Goal: Transaction & Acquisition: Purchase product/service

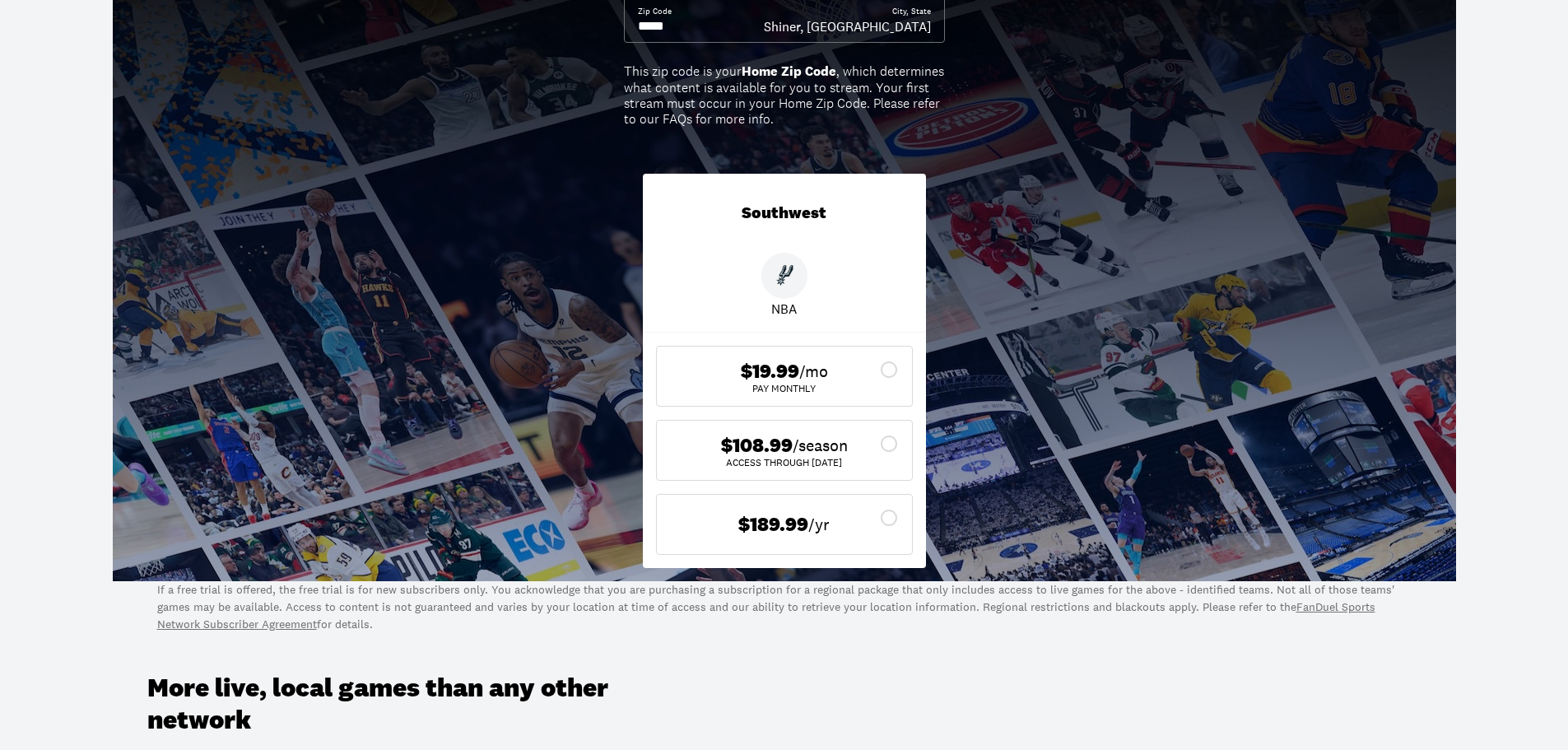
scroll to position [165, 0]
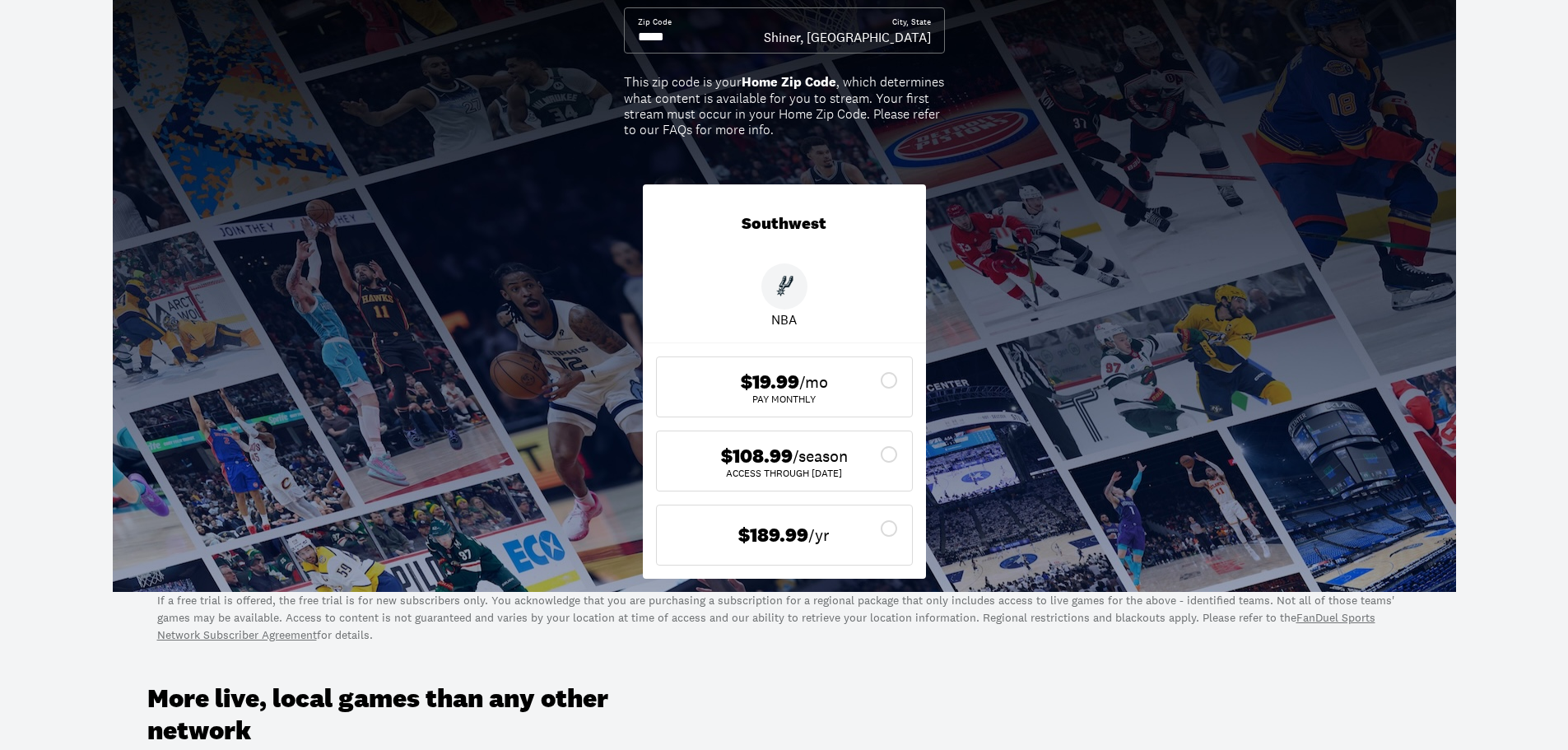
click at [890, 457] on icon at bounding box center [889, 454] width 19 height 19
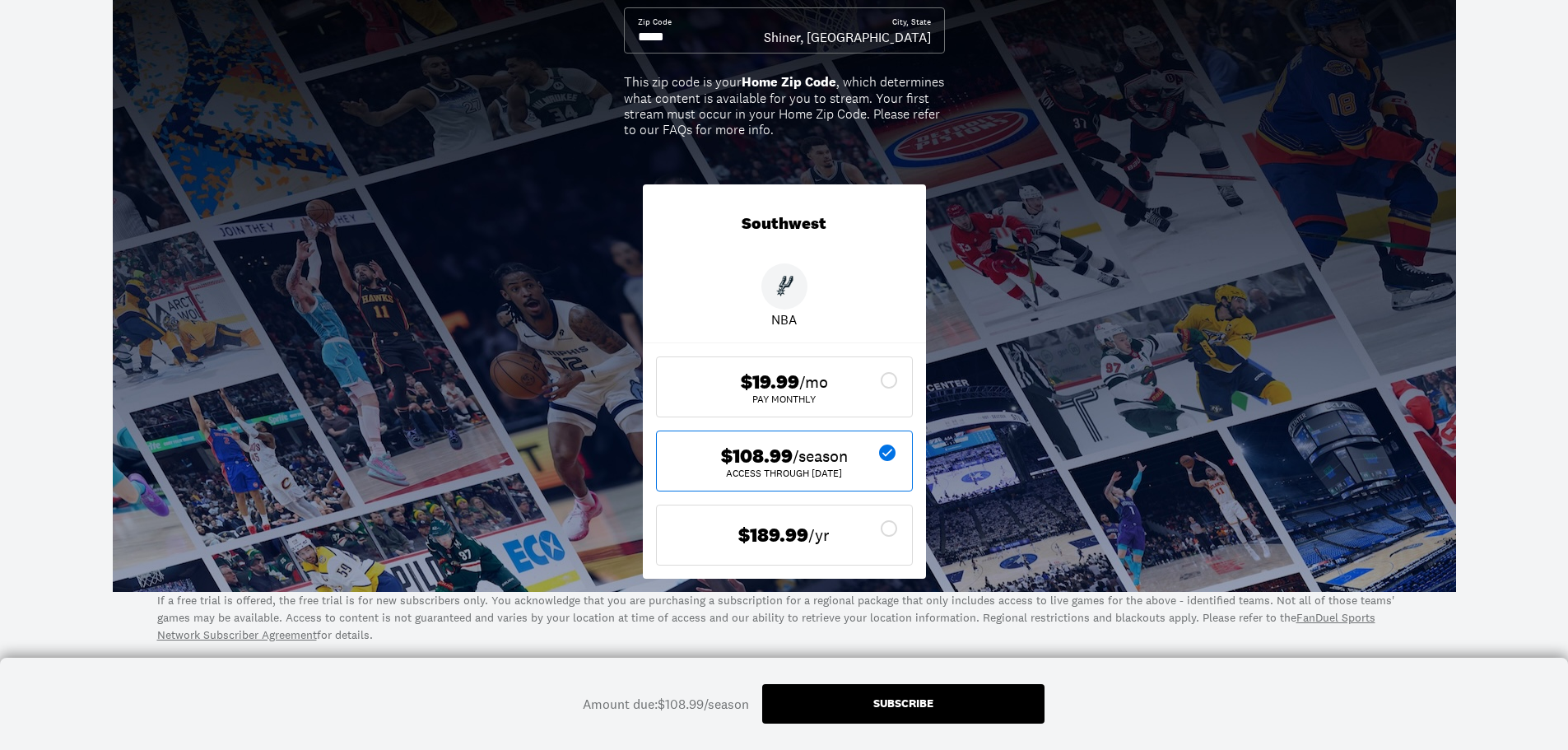
click at [909, 705] on div "Subscribe" at bounding box center [903, 702] width 60 height 11
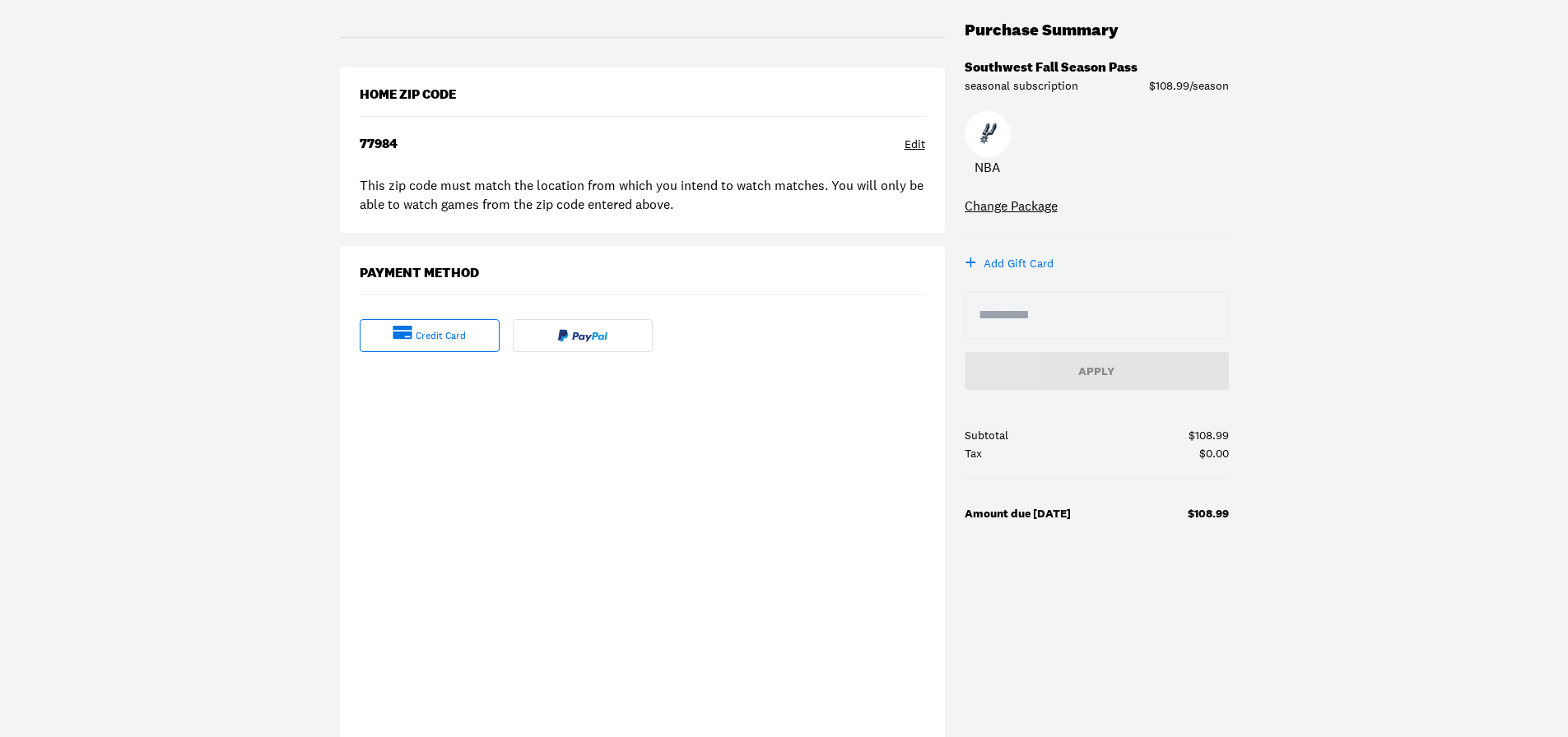
scroll to position [247, 0]
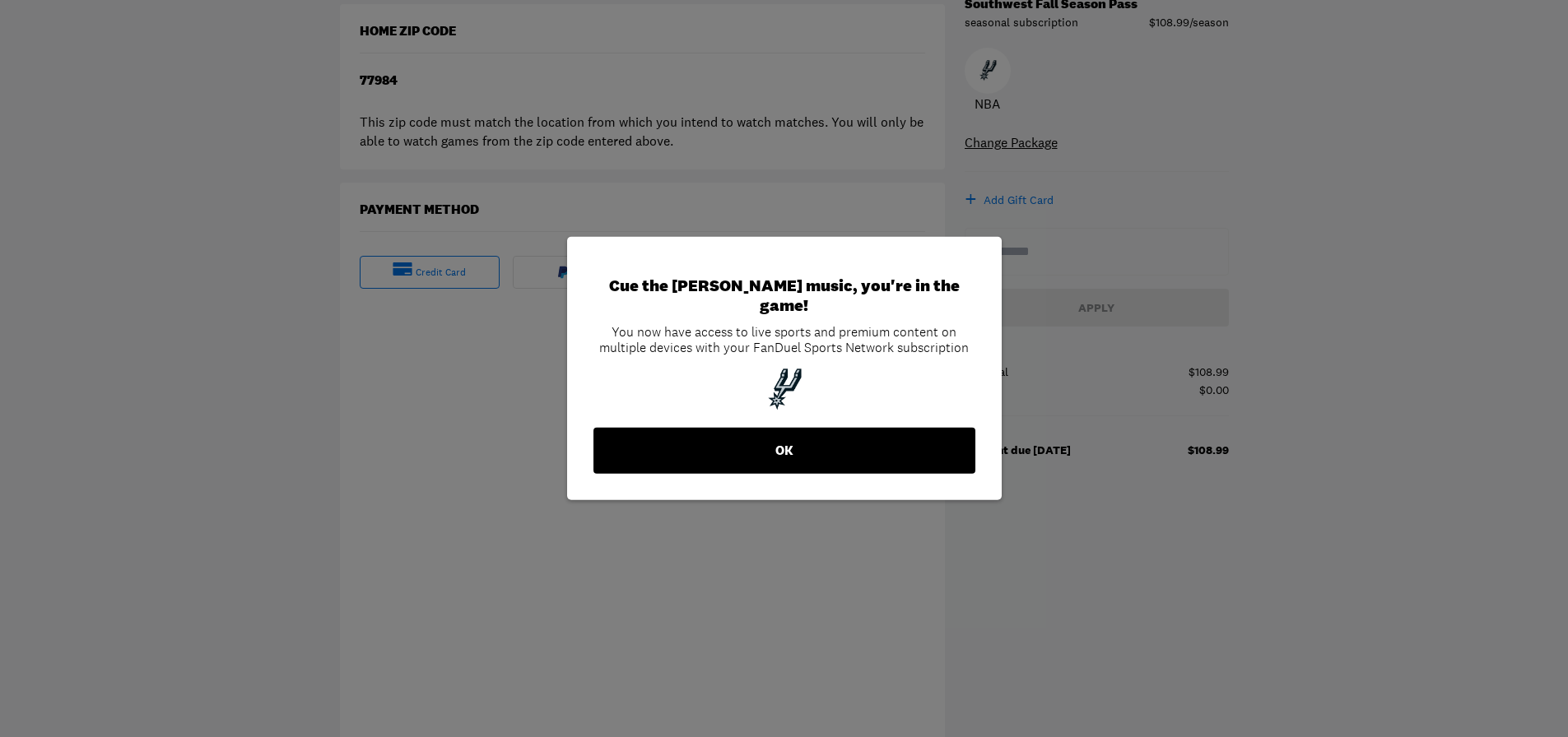
click at [783, 444] on button "OK" at bounding box center [784, 450] width 382 height 46
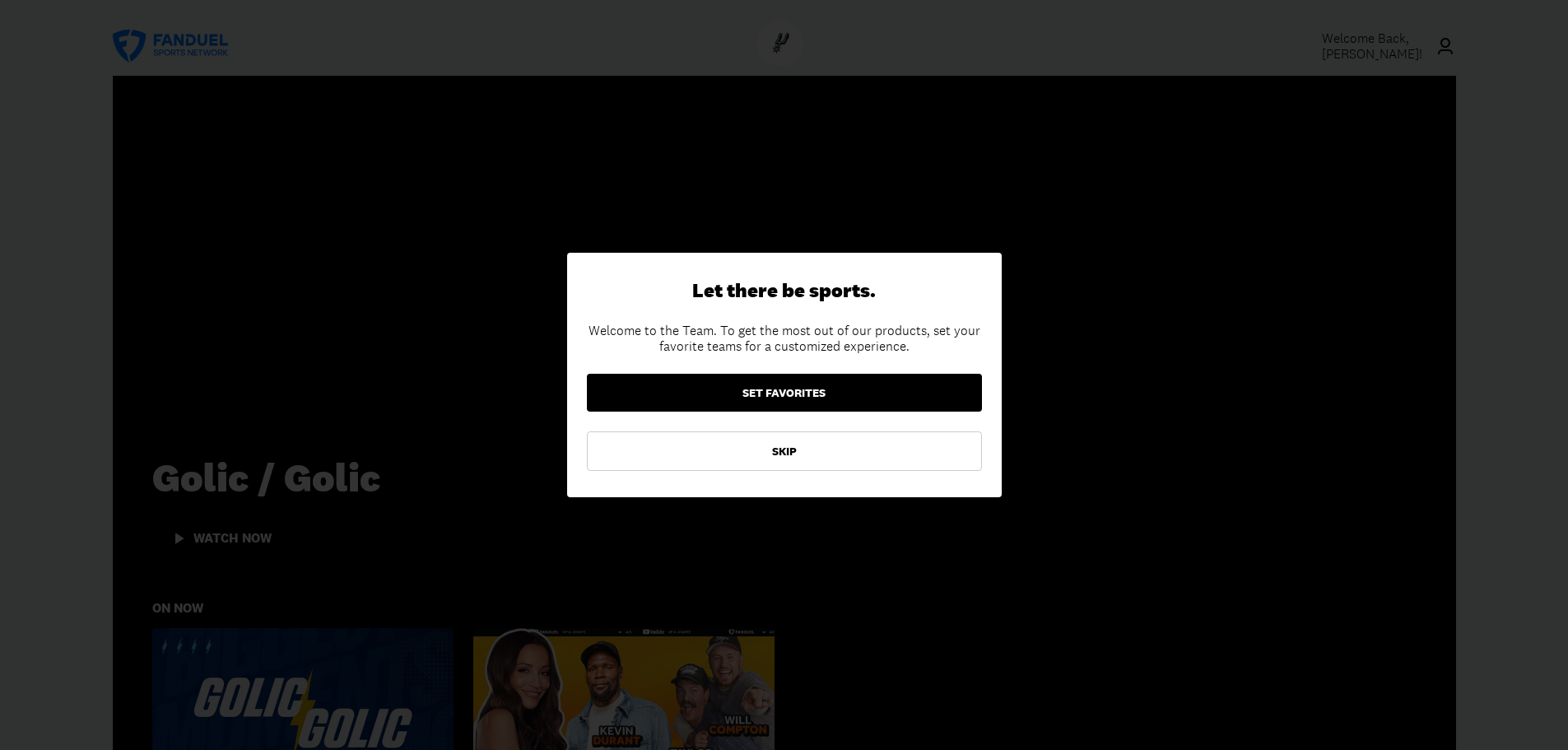
click at [780, 393] on button "SET FAVORITES" at bounding box center [784, 393] width 395 height 38
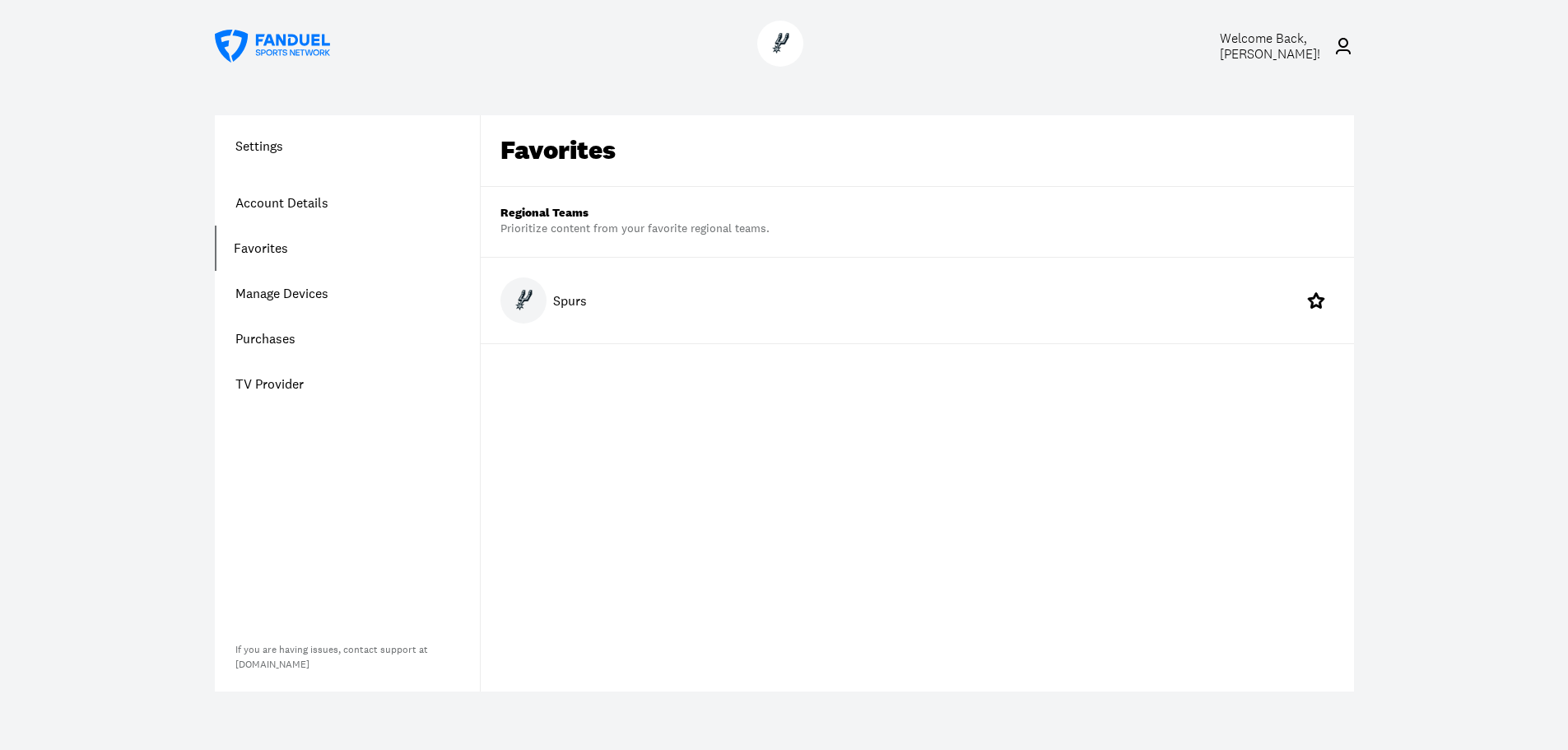
click at [562, 309] on p "Spurs" at bounding box center [570, 300] width 33 height 19
click at [568, 307] on p "Spurs" at bounding box center [570, 300] width 33 height 19
click at [1307, 304] on icon at bounding box center [1315, 300] width 19 height 19
click at [279, 291] on link "Manage Devices" at bounding box center [347, 293] width 265 height 45
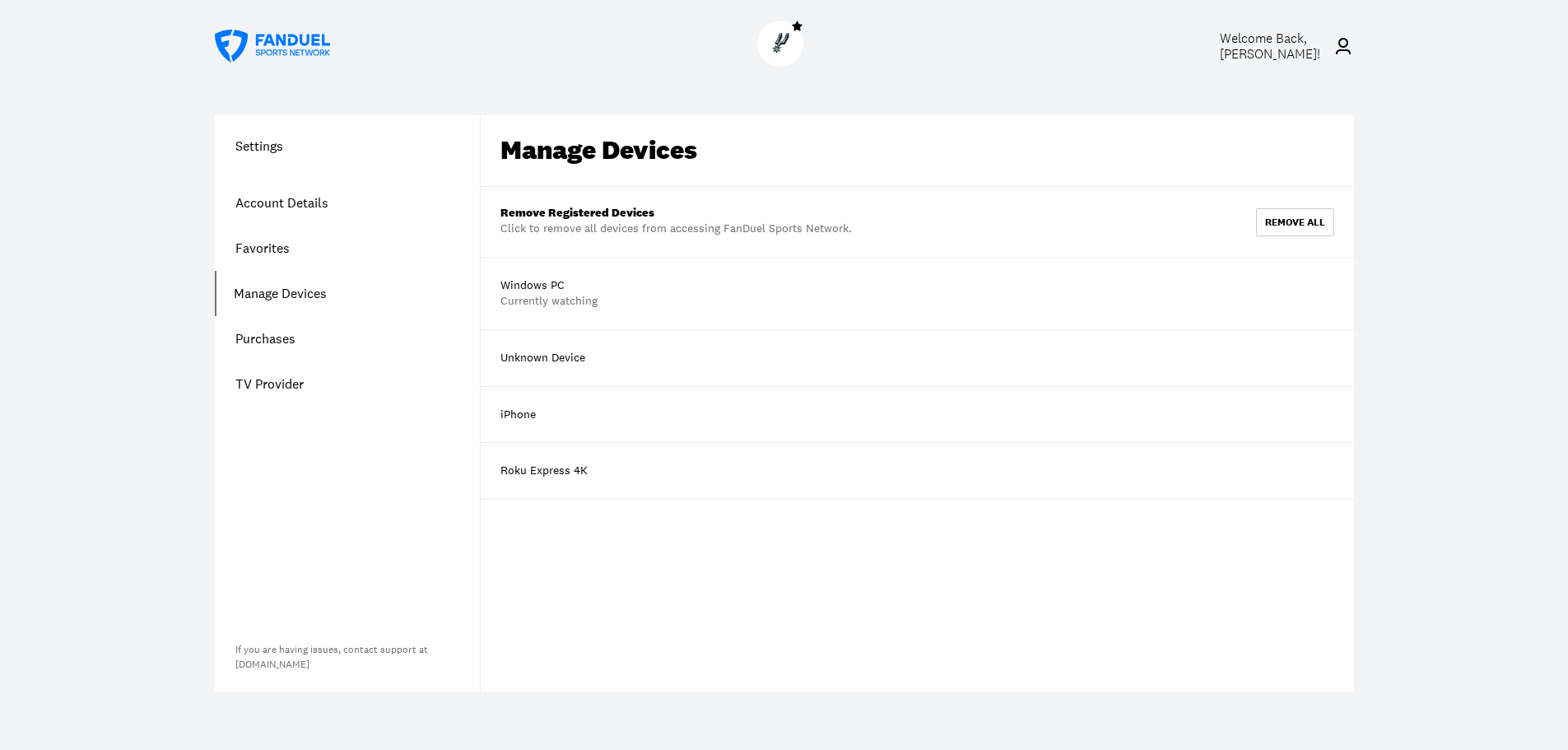
click at [262, 337] on link "Purchases" at bounding box center [347, 338] width 265 height 45
